Goal: Task Accomplishment & Management: Manage account settings

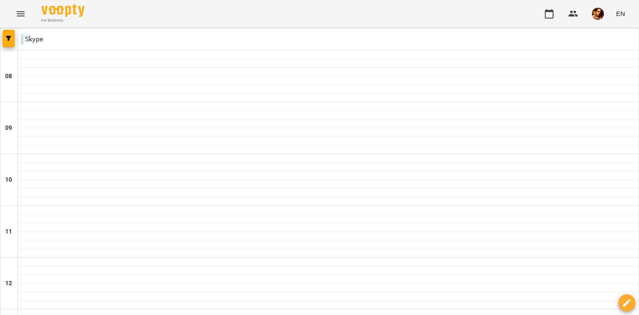
scroll to position [517, 0]
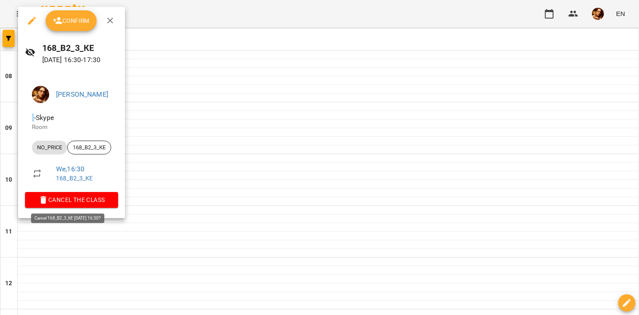
click at [96, 201] on span "Cancel the class" at bounding box center [71, 199] width 79 height 10
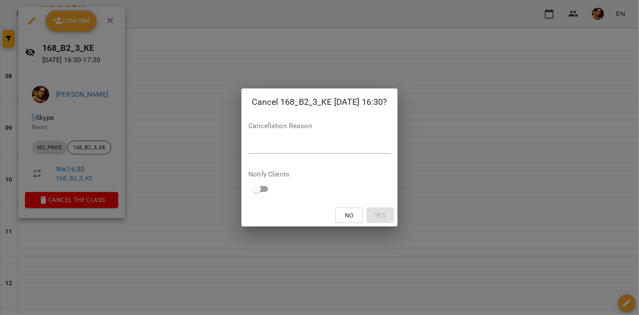
click at [307, 141] on div "*" at bounding box center [319, 147] width 142 height 14
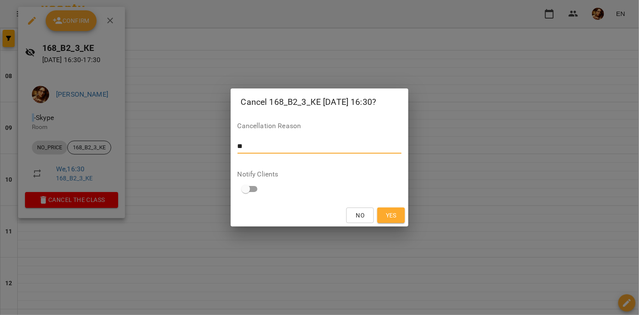
type textarea "*"
type textarea "**********"
click at [394, 214] on span "Yes" at bounding box center [391, 215] width 11 height 10
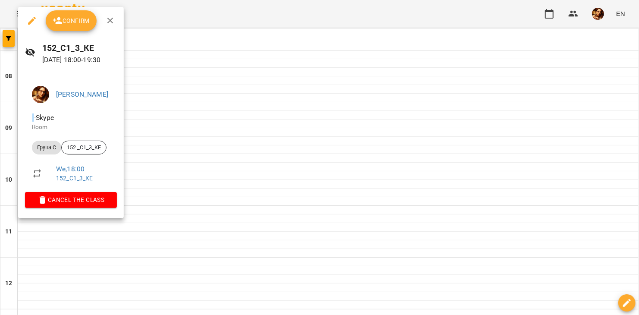
click at [85, 25] on span "Confirm" at bounding box center [71, 21] width 37 height 10
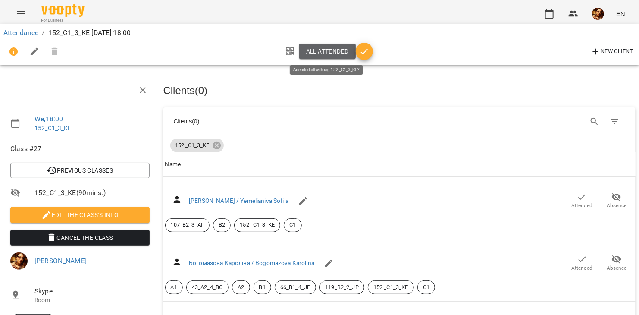
click at [326, 57] on button "All attended" at bounding box center [327, 52] width 56 height 16
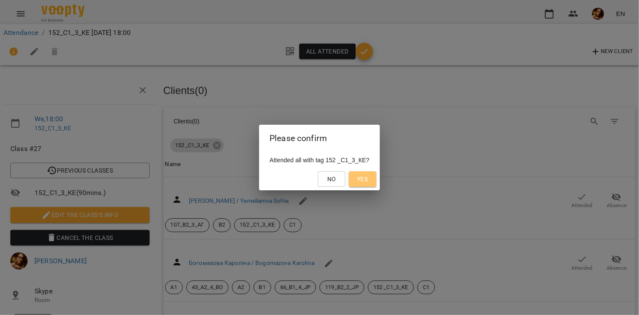
click at [364, 177] on span "Yes" at bounding box center [362, 179] width 11 height 10
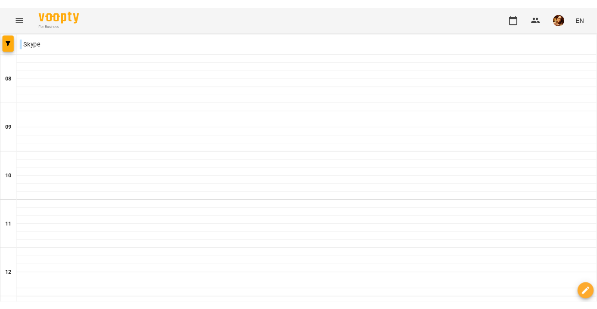
scroll to position [301, 0]
